Goal: Task Accomplishment & Management: Manage account settings

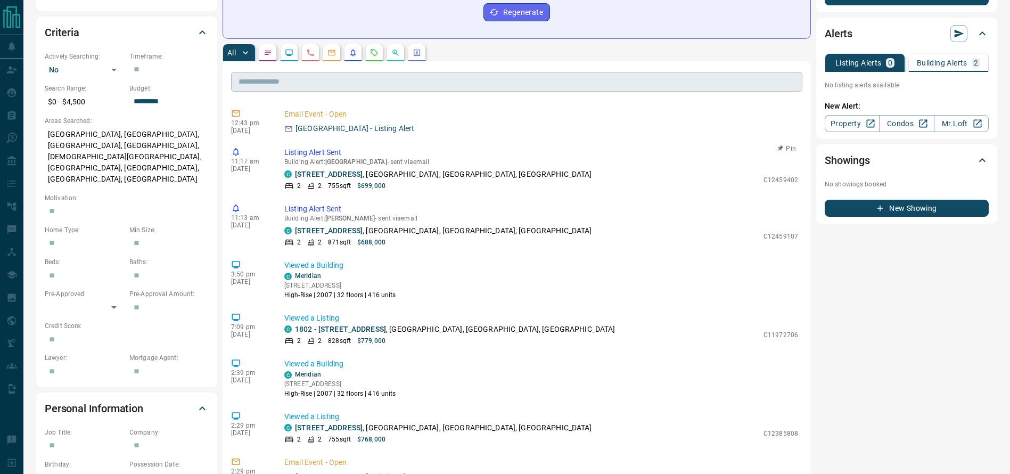
scroll to position [305, 0]
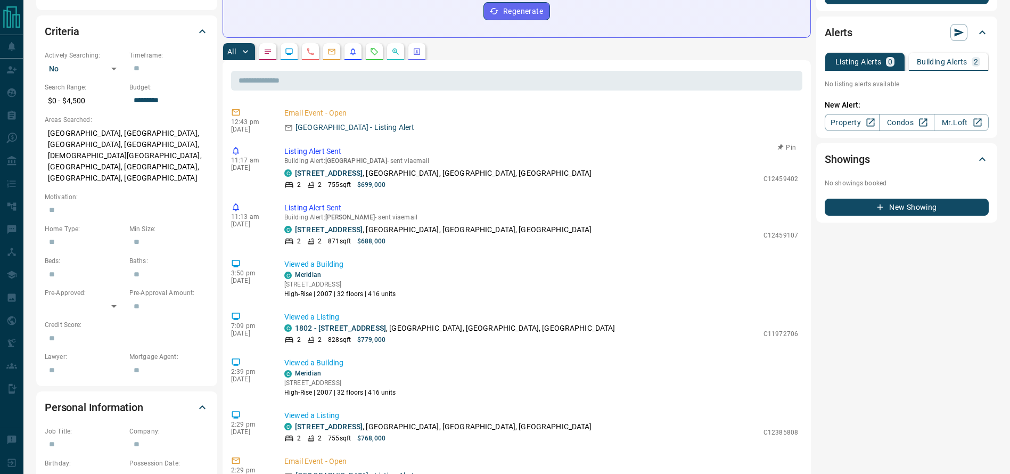
click at [517, 177] on p "1011 - 15 Greenview Avenue , Newtonbrook West, North York, Toronto" at bounding box center [443, 173] width 297 height 11
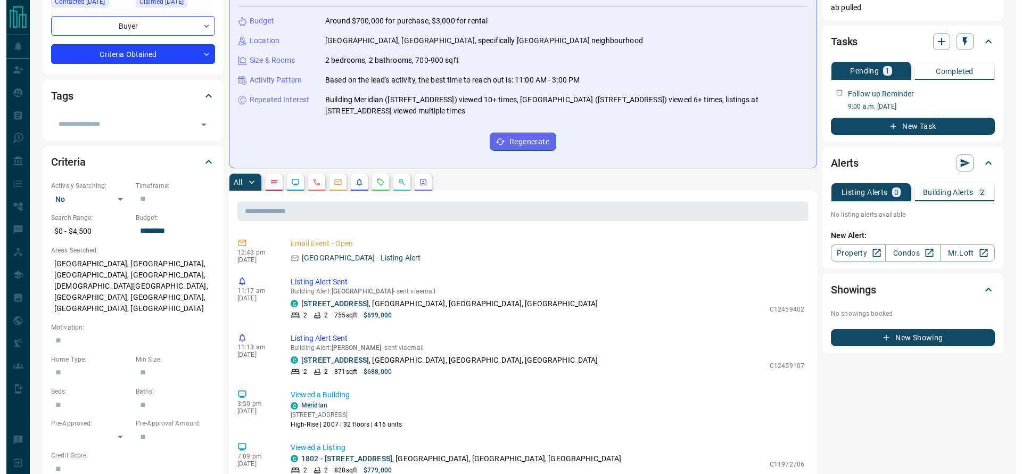
scroll to position [0, 0]
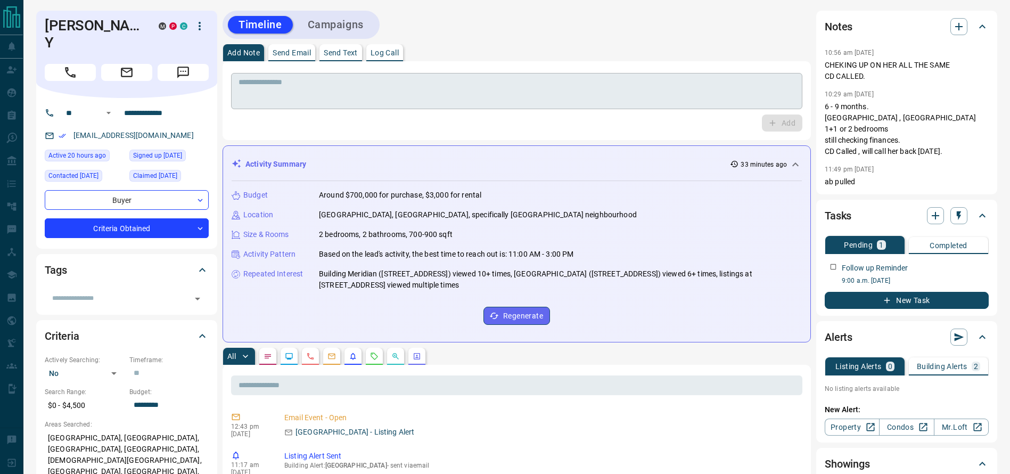
click at [270, 97] on textarea at bounding box center [516, 91] width 556 height 27
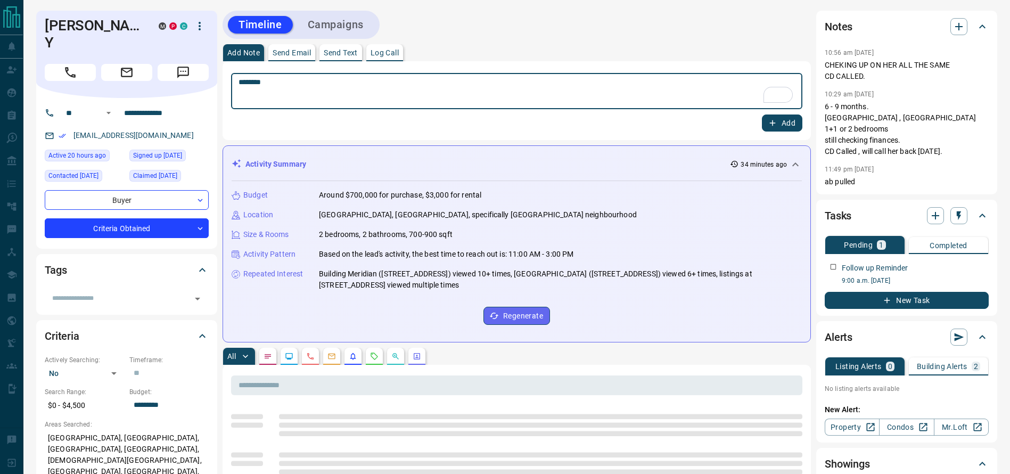
click at [536, 104] on div "******** * ​" at bounding box center [516, 91] width 571 height 36
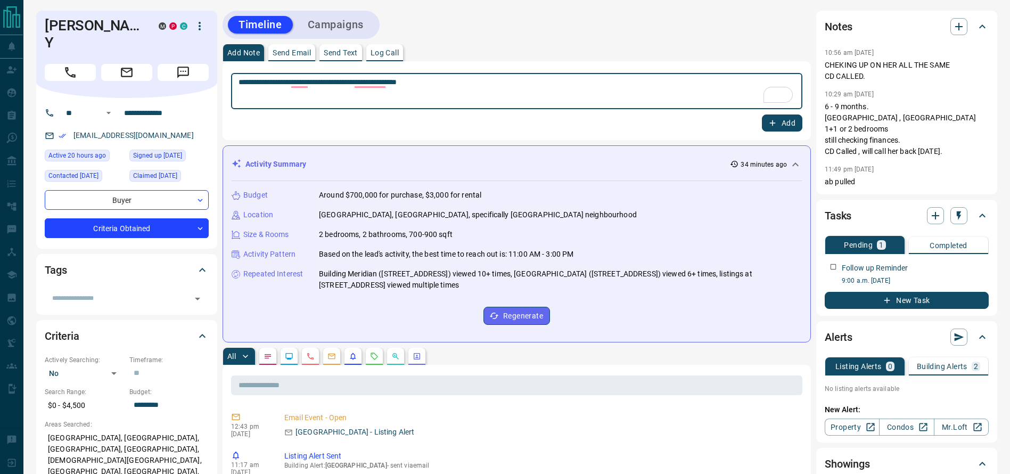
type textarea "**********"
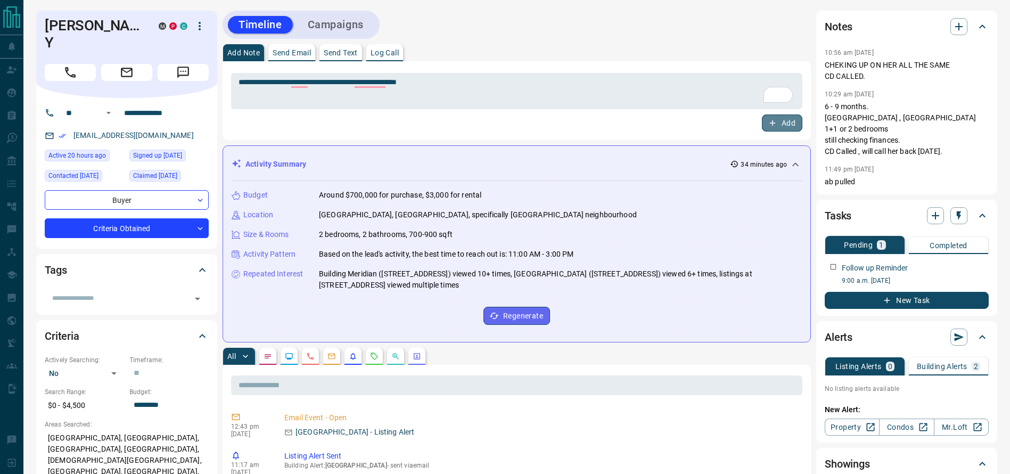
click at [770, 117] on button "Add" at bounding box center [782, 122] width 40 height 17
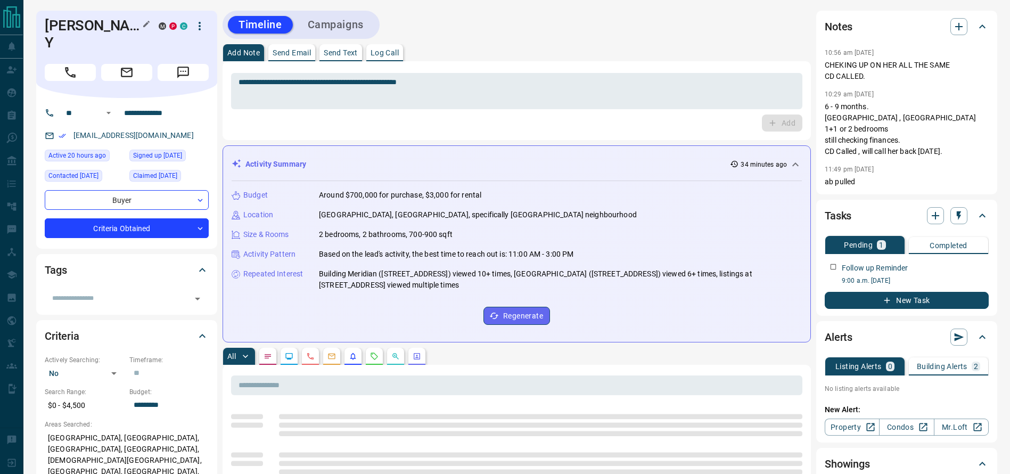
click at [67, 29] on h1 "DEBBY Y" at bounding box center [94, 34] width 98 height 34
copy div "DEBBY Y M P C"
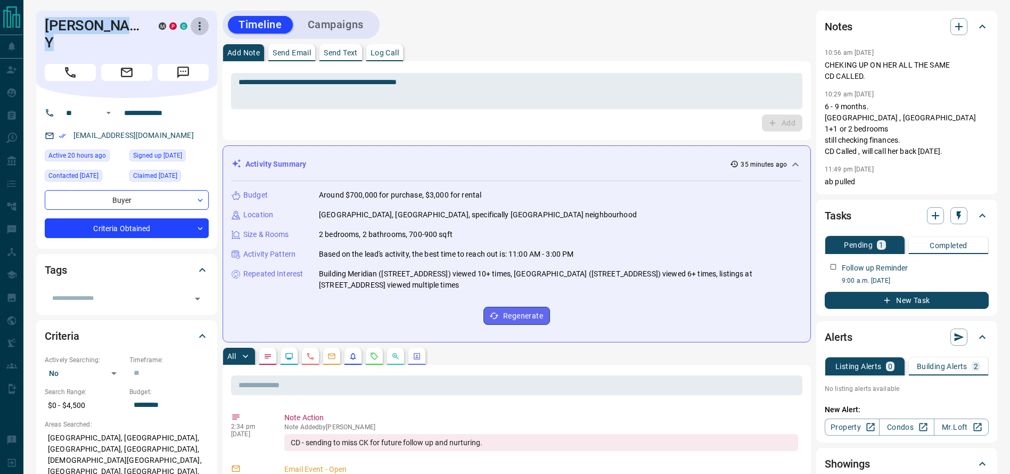
click at [192, 24] on button "button" at bounding box center [200, 26] width 18 height 18
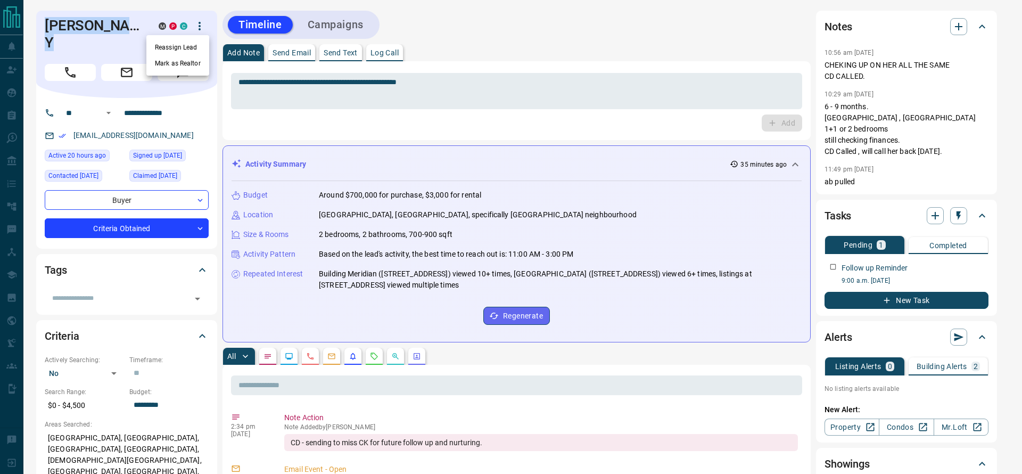
click at [195, 43] on li "Reassign Lead" at bounding box center [177, 47] width 63 height 16
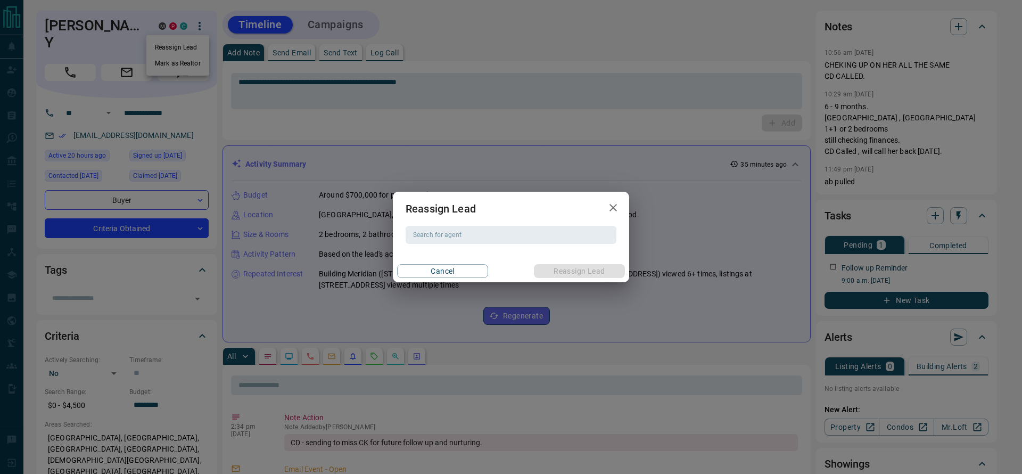
click at [500, 224] on div "Reassign Lead" at bounding box center [511, 209] width 236 height 34
click at [496, 229] on input "Search for agent" at bounding box center [510, 235] width 203 height 12
click at [500, 250] on li "Chelsea Kaplivsky" at bounding box center [511, 256] width 211 height 16
type input "**********"
click at [548, 269] on button "Reassign Lead" at bounding box center [579, 271] width 91 height 14
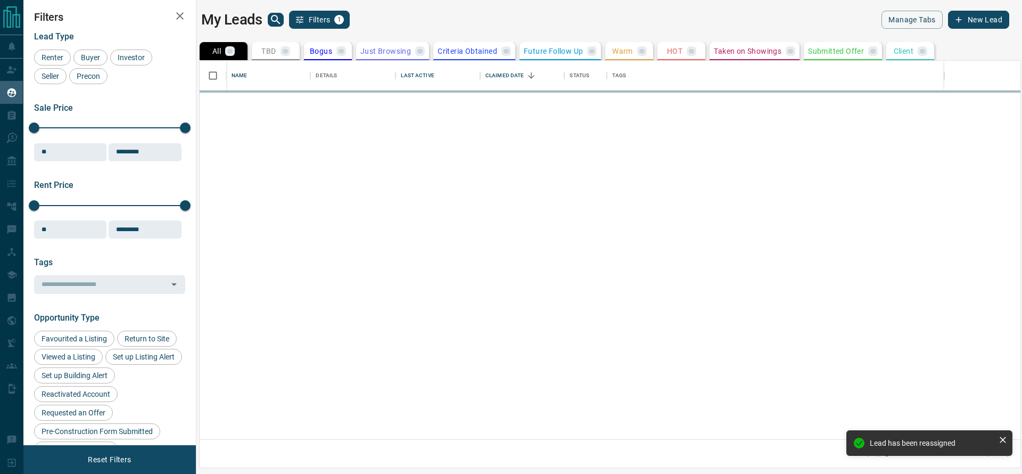
scroll to position [366, 809]
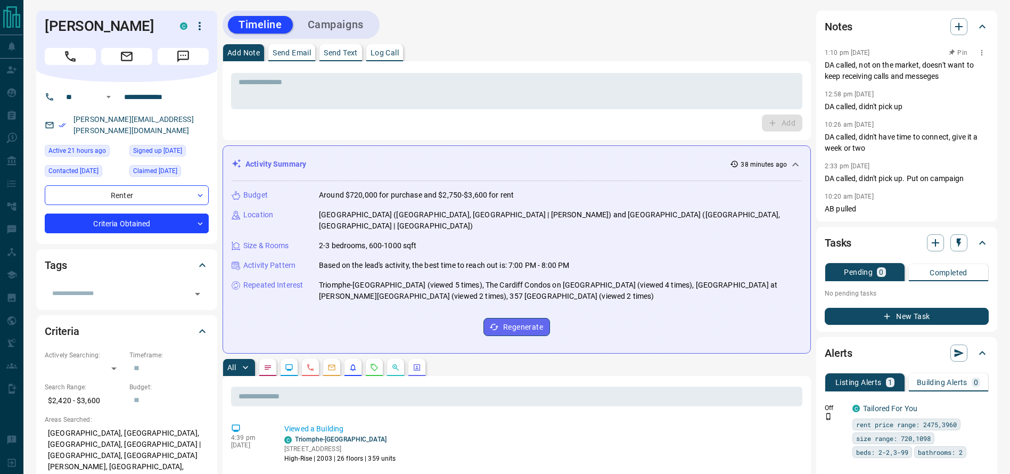
click at [892, 62] on p "DA called, not on the market, doesn't want to keep receiving calls and messeges" at bounding box center [907, 71] width 164 height 22
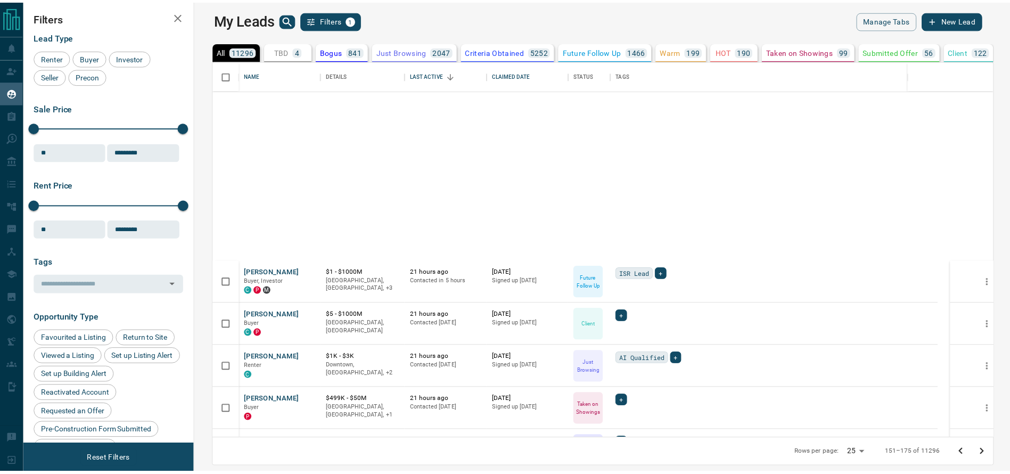
scroll to position [366, 809]
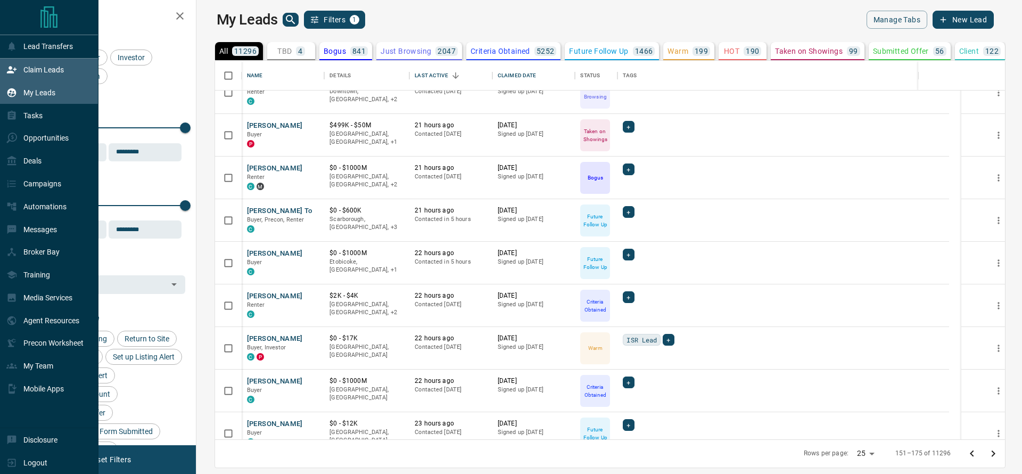
click at [1, 66] on div "Claim Leads" at bounding box center [49, 70] width 98 height 23
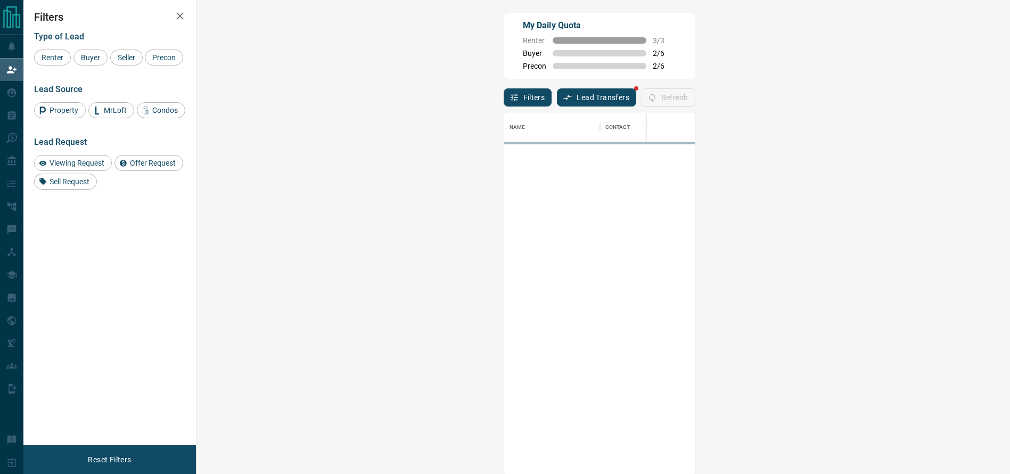
scroll to position [350, 778]
